Goal: Task Accomplishment & Management: Complete application form

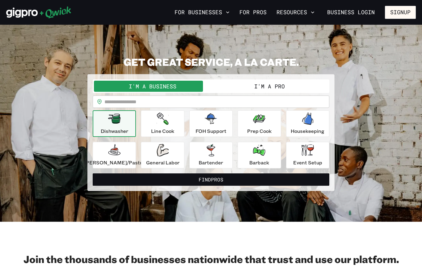
click at [283, 87] on button "I'm a Pro" at bounding box center [269, 86] width 117 height 11
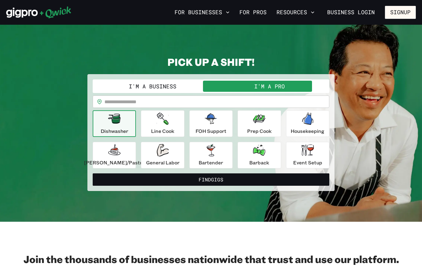
click at [187, 103] on input "text" at bounding box center [216, 101] width 225 height 12
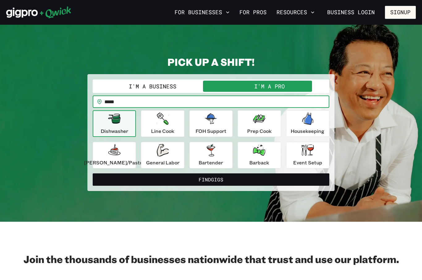
type input "*****"
click at [242, 177] on button "Find Gigs" at bounding box center [211, 179] width 237 height 12
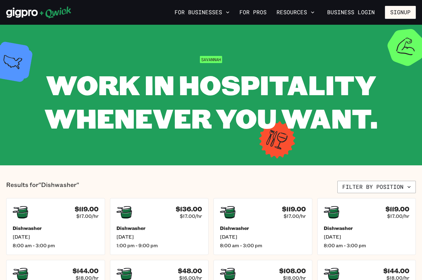
click at [394, 152] on section "Savannah WORK IN HOSPITALITY WHENEVER YOU WANT." at bounding box center [211, 95] width 422 height 141
click at [413, 6] on button "Signup" at bounding box center [400, 12] width 31 height 13
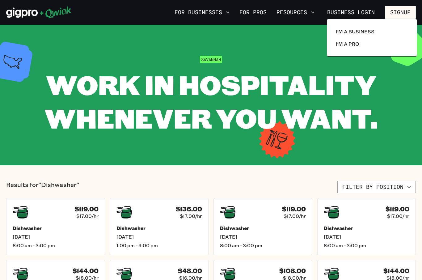
click at [413, 6] on div at bounding box center [211, 140] width 422 height 280
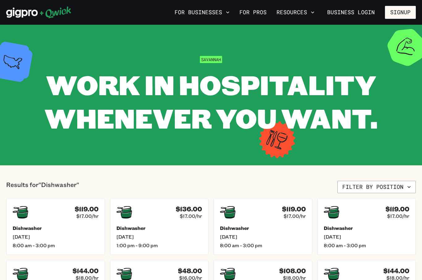
click at [406, 12] on button "Signup" at bounding box center [400, 12] width 31 height 13
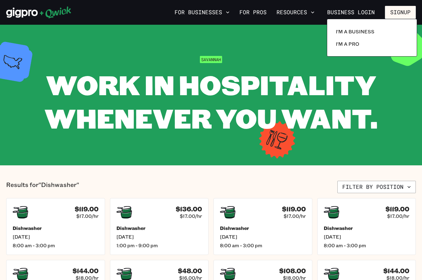
click at [363, 45] on link "I'm a Pro" at bounding box center [371, 44] width 77 height 12
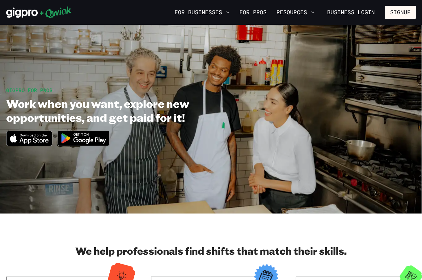
click at [403, 11] on button "Signup" at bounding box center [400, 12] width 31 height 13
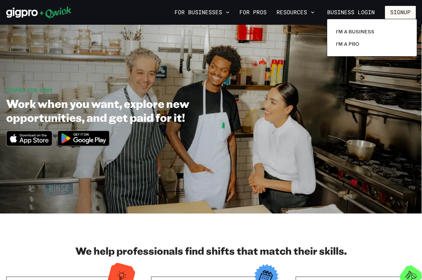
click at [355, 45] on p "I'm a Pro" at bounding box center [347, 43] width 23 height 7
click at [356, 45] on p "I'm a Pro" at bounding box center [347, 43] width 23 height 7
click at [402, 16] on div at bounding box center [211, 140] width 422 height 280
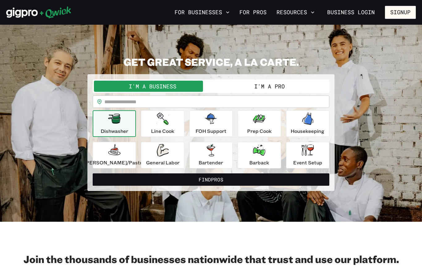
click at [312, 12] on icon "button" at bounding box center [312, 12] width 6 height 6
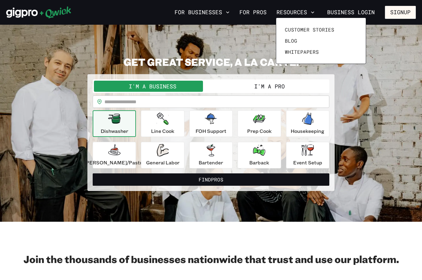
click at [223, 18] on div at bounding box center [211, 140] width 422 height 280
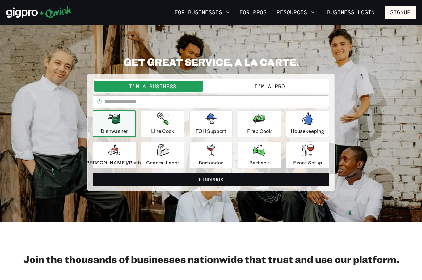
click at [226, 12] on button "For Businesses" at bounding box center [202, 12] width 60 height 11
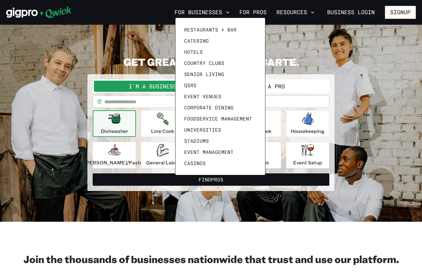
click at [162, 47] on div at bounding box center [211, 140] width 422 height 280
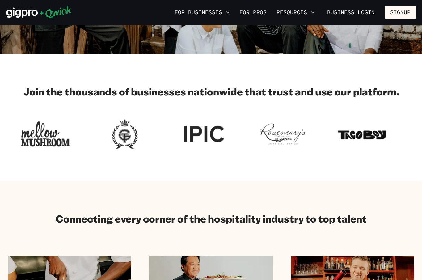
scroll to position [187, 0]
